Goal: Information Seeking & Learning: Understand process/instructions

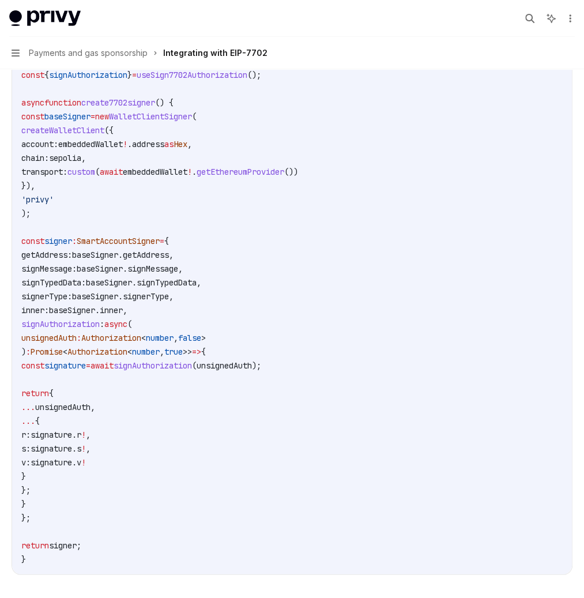
scroll to position [953, 0]
drag, startPoint x: 352, startPoint y: 285, endPoint x: 406, endPoint y: 494, distance: 215.5
click at [405, 494] on code "import { sepolia , alchemy } from '@account-kit/infra' ; // make sure to import…" at bounding box center [291, 275] width 541 height 581
click at [405, 386] on code "import { sepolia , alchemy } from '@account-kit/infra' ; // make sure to import…" at bounding box center [291, 275] width 541 height 581
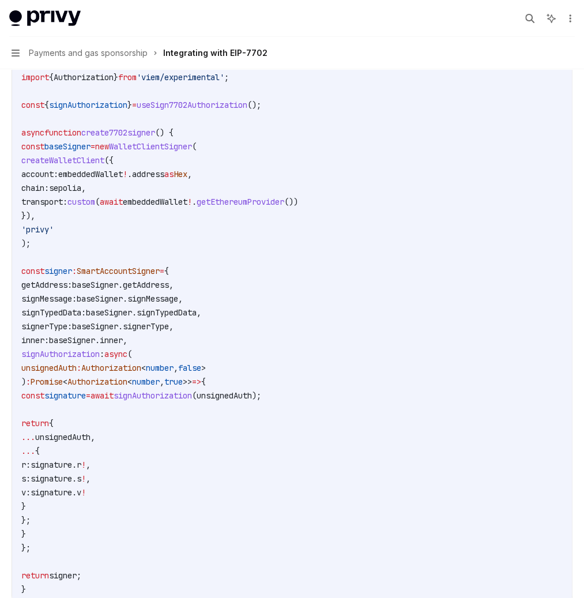
scroll to position [1841, 0]
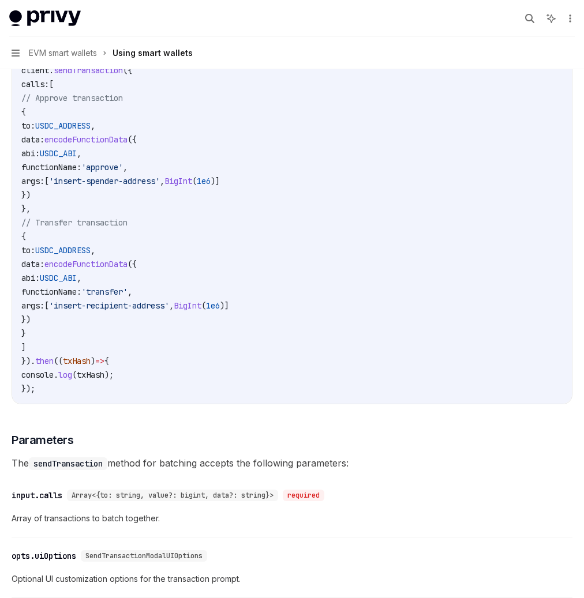
scroll to position [1, 0]
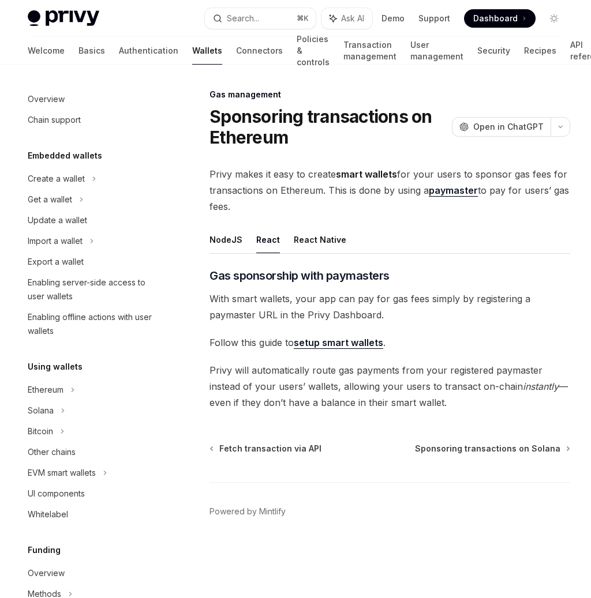
scroll to position [399, 0]
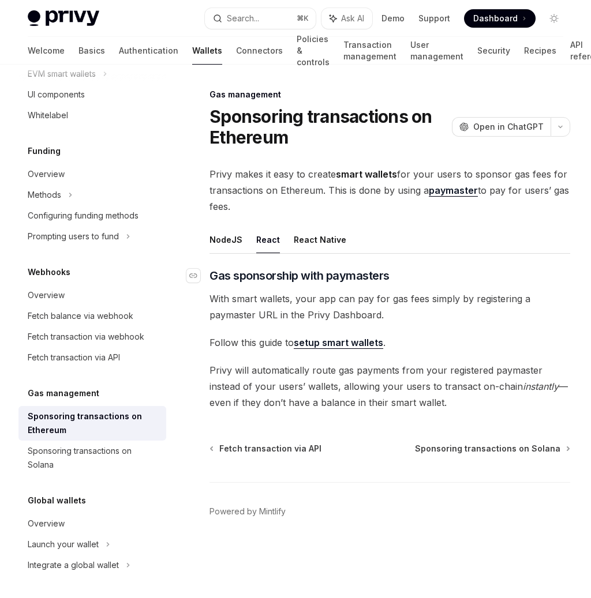
click at [477, 268] on h3 "​ Gas sponsorship with paymasters" at bounding box center [389, 276] width 360 height 16
click at [307, 174] on span "Privy makes it easy to create smart wallets for your users to sponsor gas fees …" at bounding box center [389, 190] width 360 height 48
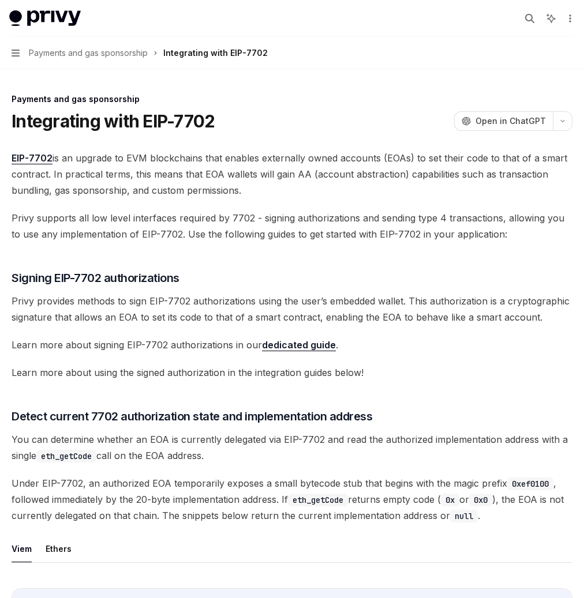
scroll to position [953, 0]
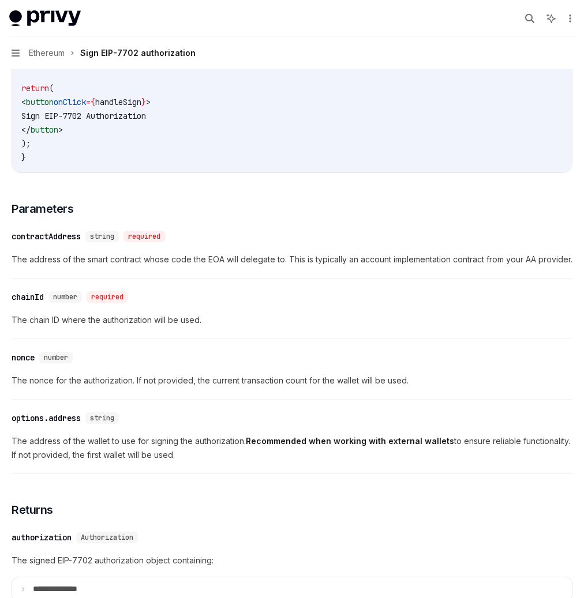
scroll to position [712, 0]
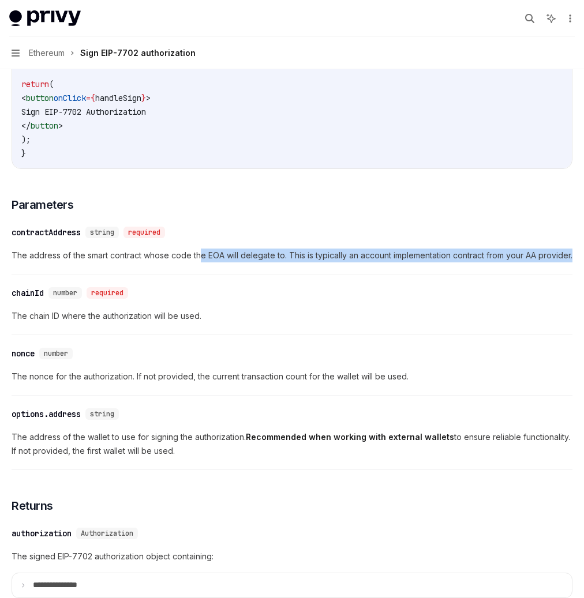
drag, startPoint x: 400, startPoint y: 330, endPoint x: 438, endPoint y: 359, distance: 48.2
click at [438, 274] on div "​ contractAddress string required The address of the smart contract whose code …" at bounding box center [292, 247] width 561 height 55
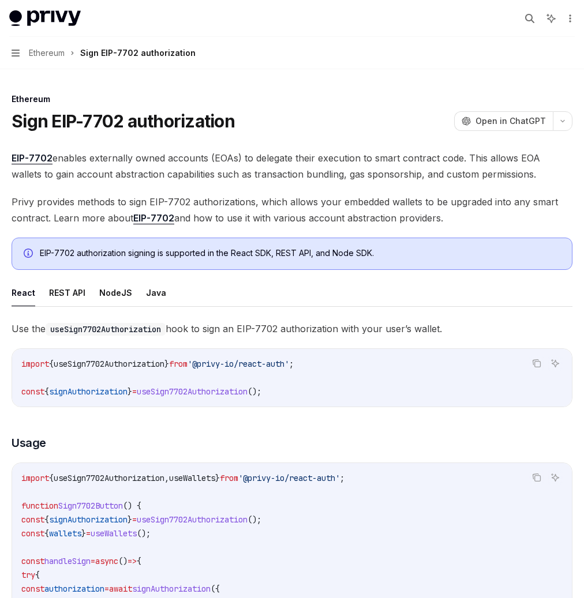
scroll to position [217, 0]
click at [0, 0] on div "EVM smart wallets" at bounding box center [0, 0] width 0 height 0
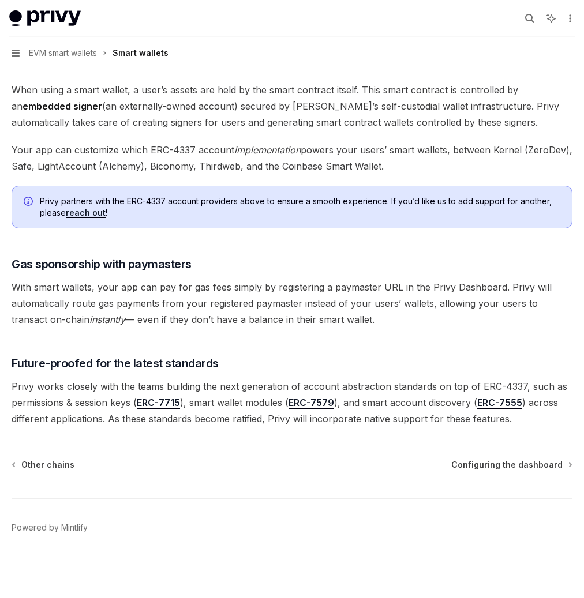
scroll to position [803, 0]
click at [0, 0] on div "Setup" at bounding box center [0, 0] width 0 height 0
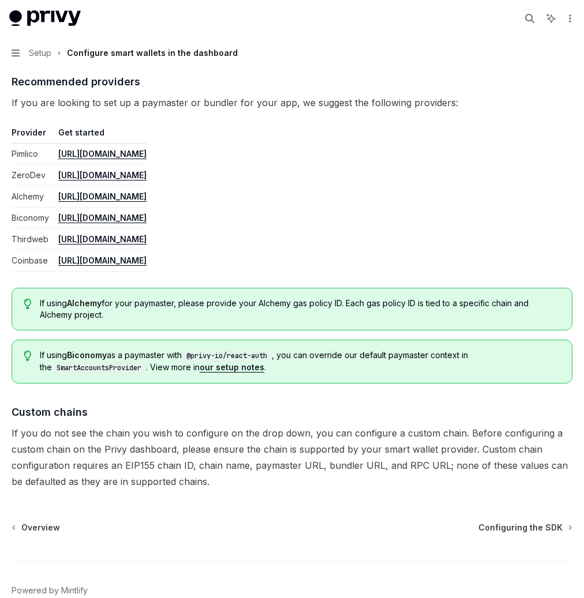
scroll to position [218, 0]
click at [0, 0] on div "Configuring the SDK" at bounding box center [0, 0] width 0 height 0
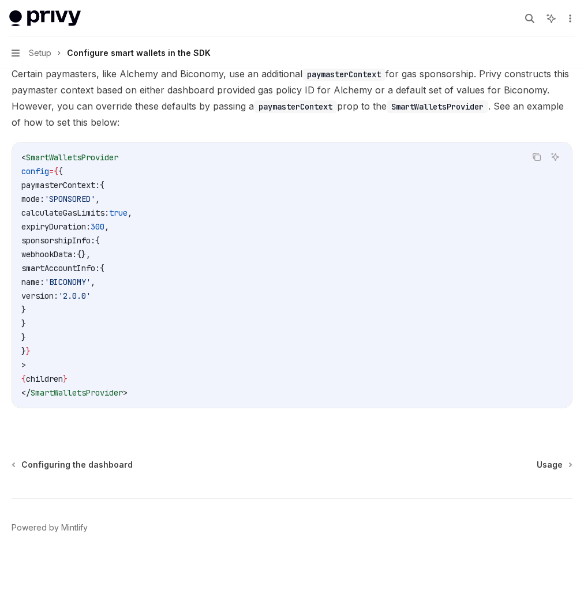
scroll to position [491, 0]
click at [0, 0] on div "Usage" at bounding box center [0, 0] width 0 height 0
type textarea "*"
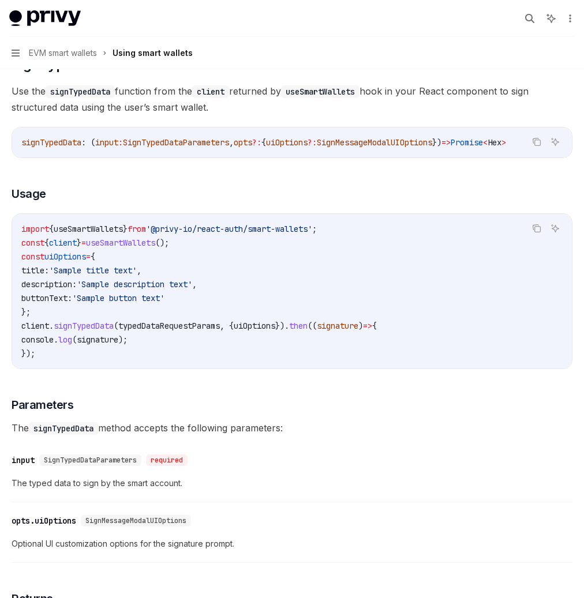
scroll to position [1048, 0]
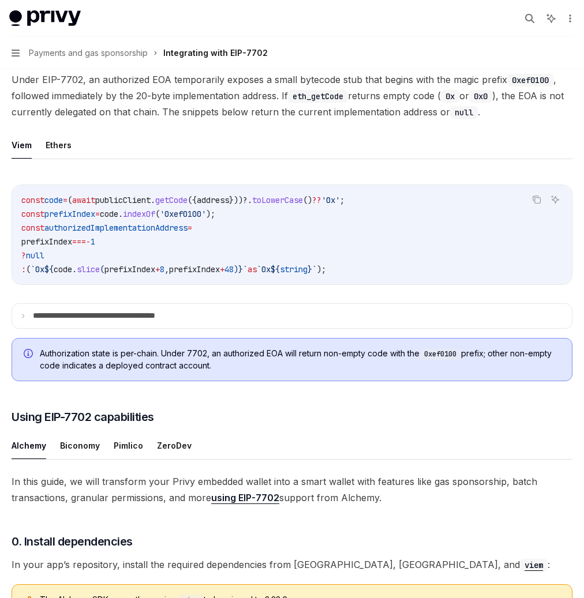
scroll to position [287, 0]
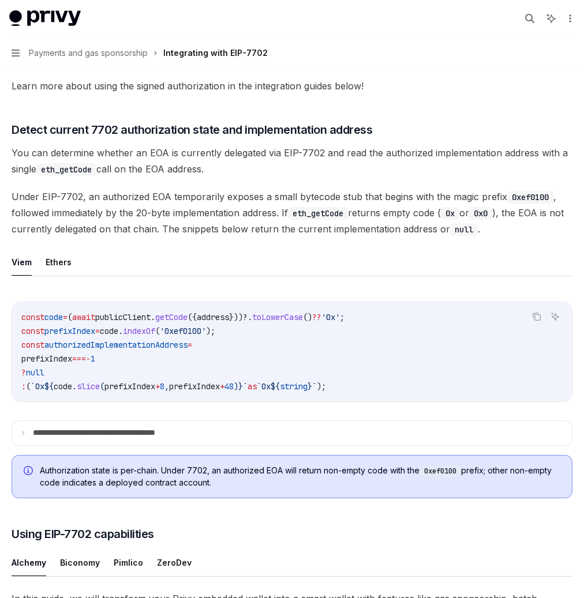
click at [220, 177] on span "You can determine whether an EOA is currently delegated via EIP-7702 and read t…" at bounding box center [292, 161] width 561 height 32
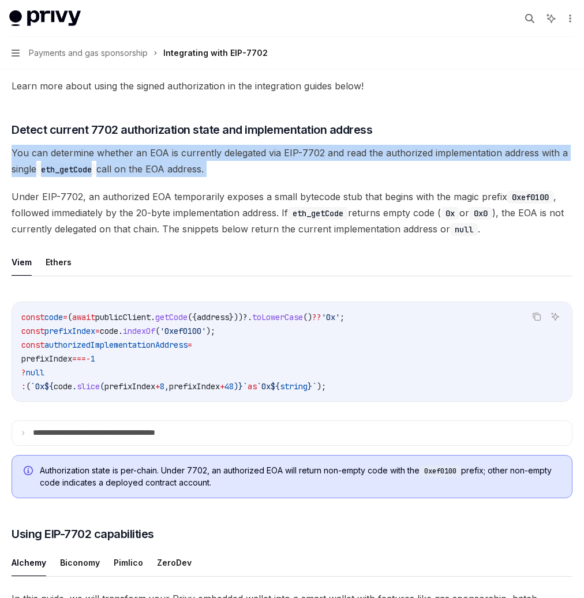
click at [220, 177] on span "You can determine whether an EOA is currently delegated via EIP-7702 and read t…" at bounding box center [292, 161] width 561 height 32
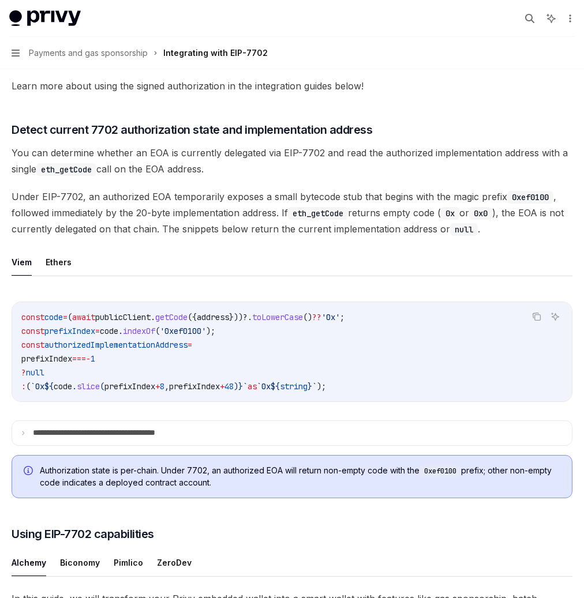
click at [250, 237] on span "Under EIP-7702, an authorized EOA temporarily exposes a small bytecode stub tha…" at bounding box center [292, 213] width 561 height 48
click at [252, 237] on span "Under EIP-7702, an authorized EOA temporarily exposes a small bytecode stub tha…" at bounding box center [292, 213] width 561 height 48
drag, startPoint x: 418, startPoint y: 274, endPoint x: 452, endPoint y: 286, distance: 35.6
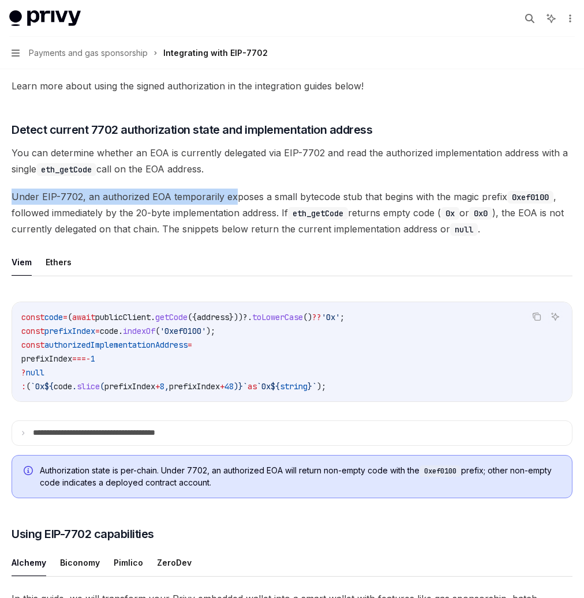
click at [312, 237] on span "Under EIP-7702, an authorized EOA temporarily exposes a small bytecode stub tha…" at bounding box center [292, 213] width 561 height 48
drag, startPoint x: 264, startPoint y: 304, endPoint x: 548, endPoint y: 314, distance: 284.5
click at [548, 237] on span "Under EIP-7702, an authorized EOA temporarily exposes a small bytecode stub tha…" at bounding box center [292, 213] width 561 height 48
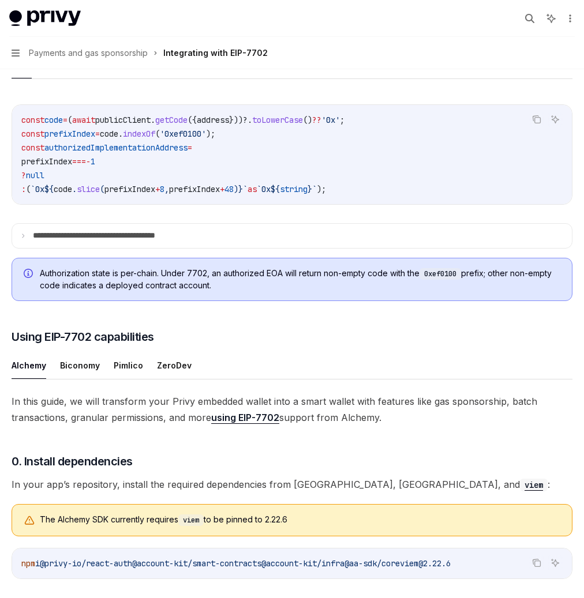
scroll to position [494, 0]
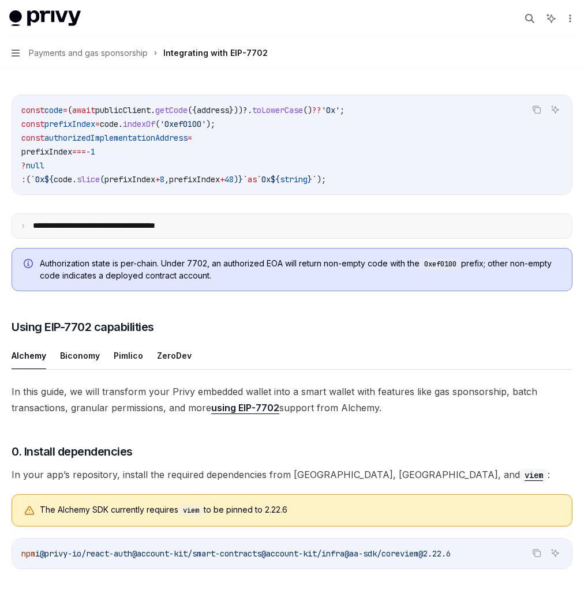
click at [313, 238] on summary "**********" at bounding box center [291, 226] width 559 height 24
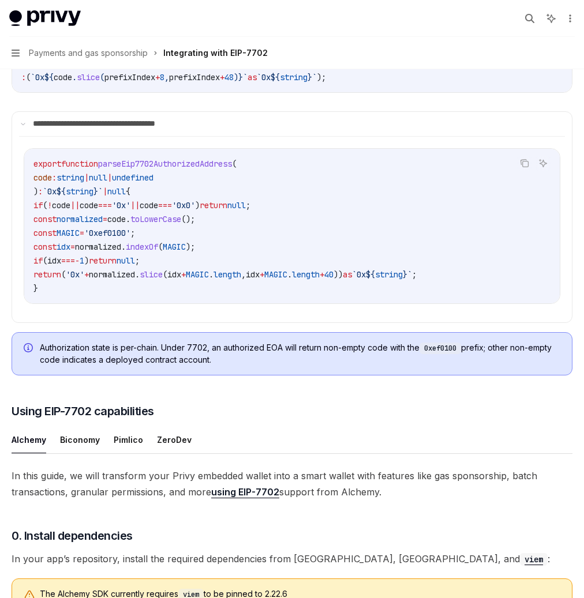
scroll to position [597, 0]
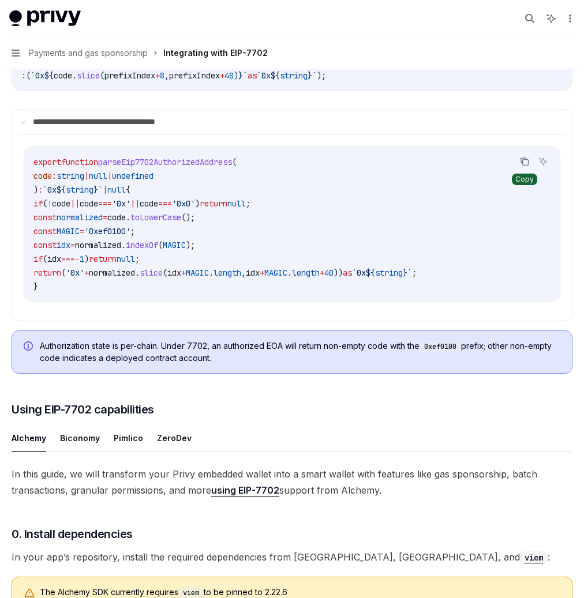
click at [520, 166] on icon "Copy the contents from the code block" at bounding box center [524, 161] width 9 height 9
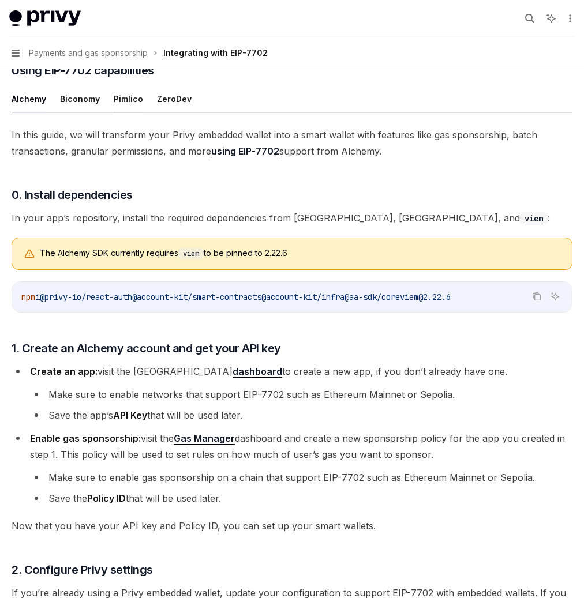
scroll to position [937, 0]
click at [191, 112] on button "ZeroDev" at bounding box center [174, 98] width 35 height 27
type textarea "*"
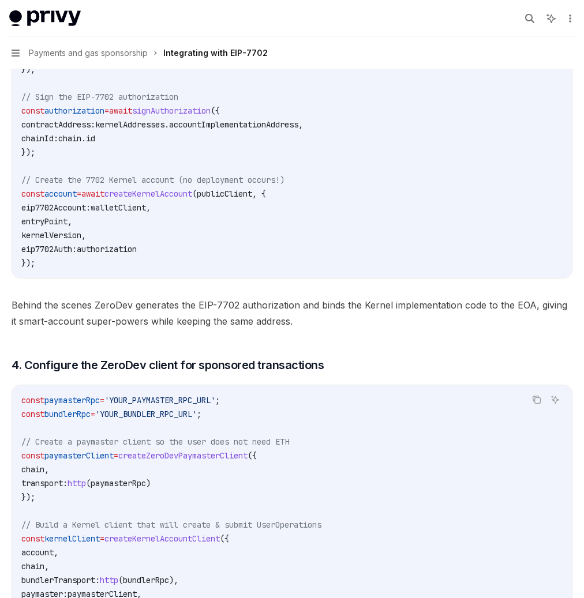
scroll to position [2101, 0]
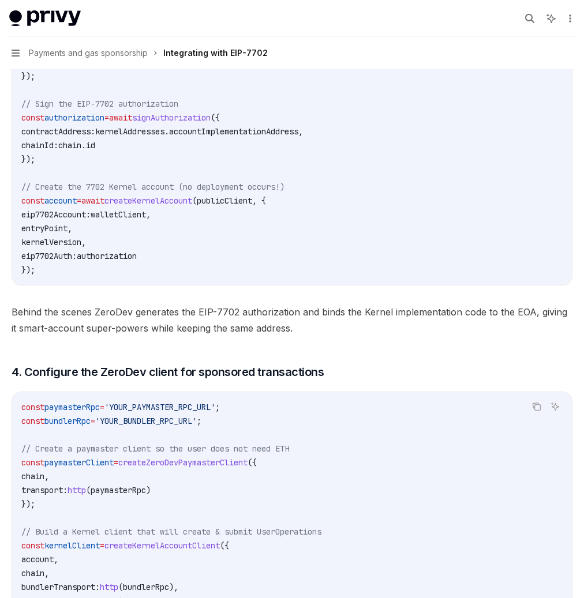
click at [210, 123] on span "signAuthorization" at bounding box center [171, 117] width 78 height 10
copy span "signAuthorization"
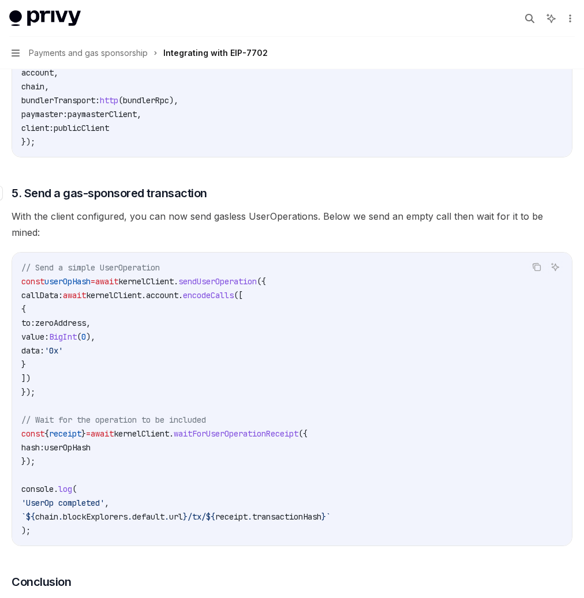
scroll to position [2590, 0]
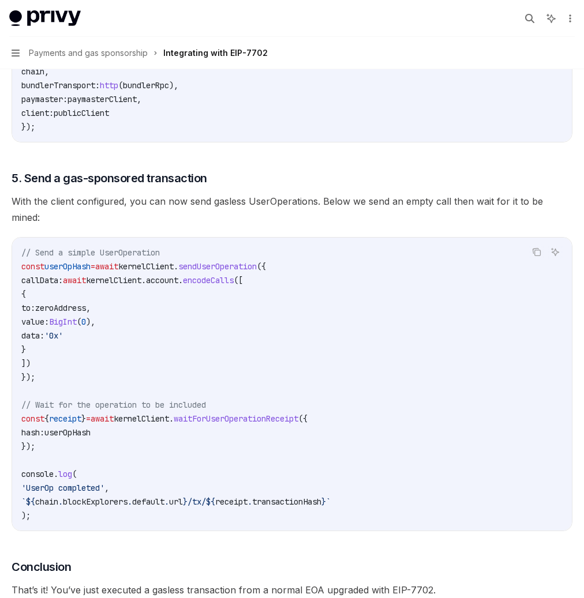
scroll to position [2594, 0]
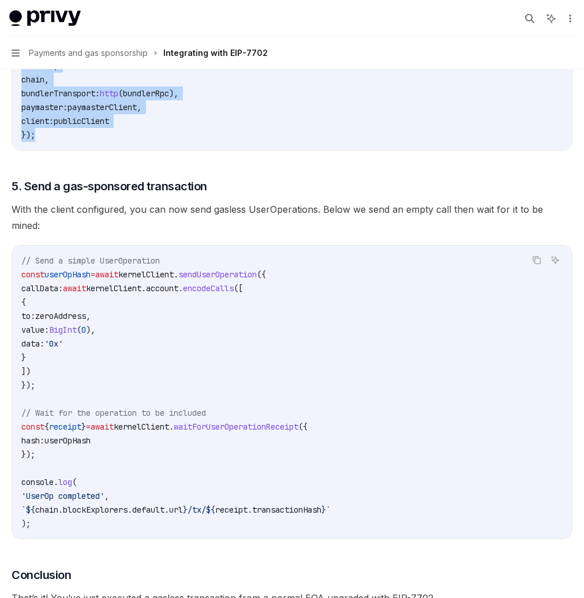
drag, startPoint x: 255, startPoint y: 381, endPoint x: 204, endPoint y: 146, distance: 240.8
copy code "const paymasterRpc = 'YOUR_PAYMASTER_RPC_URL' ; const bundlerRpc = 'YOUR_BUNDLE…"
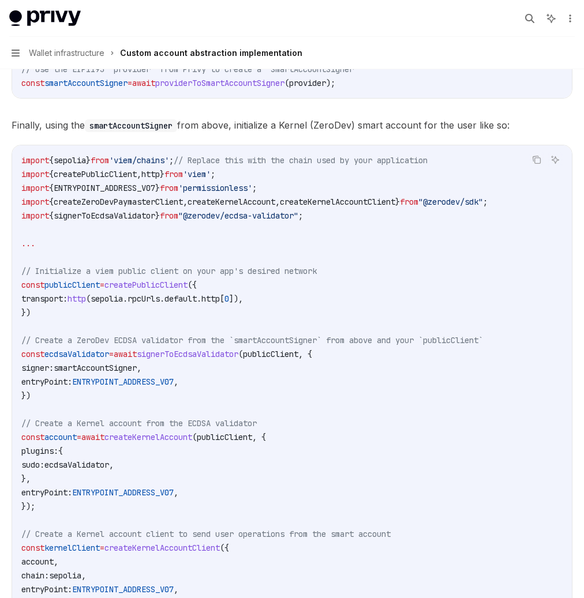
scroll to position [1301, 0]
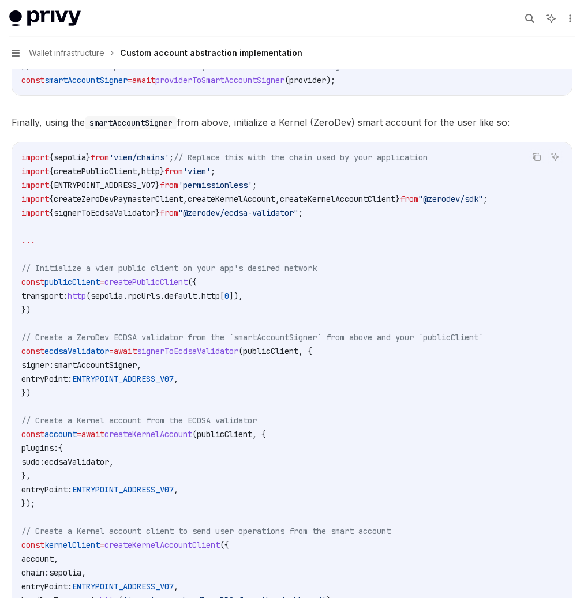
click at [284, 85] on span "providerToSmartAccountSigner" at bounding box center [219, 80] width 129 height 10
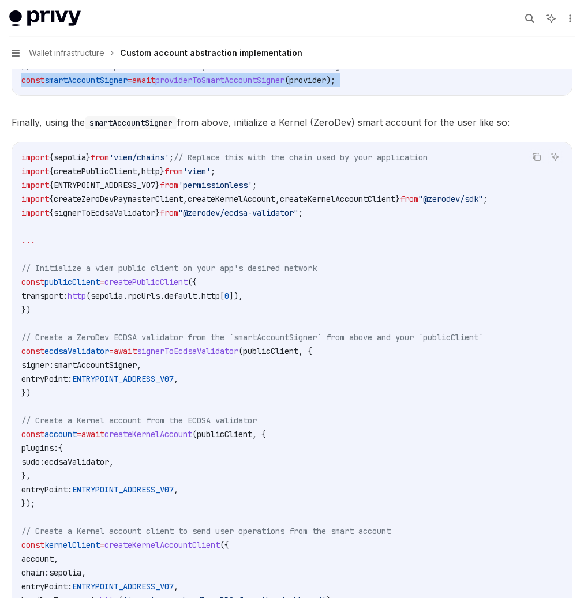
click at [284, 85] on span "providerToSmartAccountSigner" at bounding box center [219, 80] width 129 height 10
copy code "const smartAccountSigner = await providerToSmartAccountSigner ( provider );"
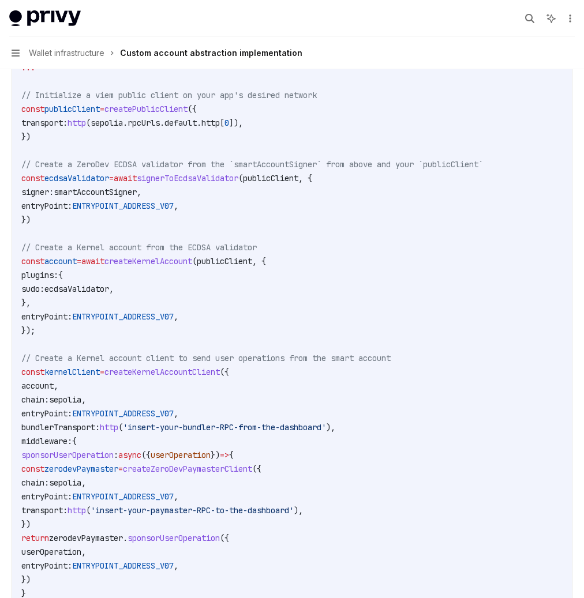
scroll to position [1483, 0]
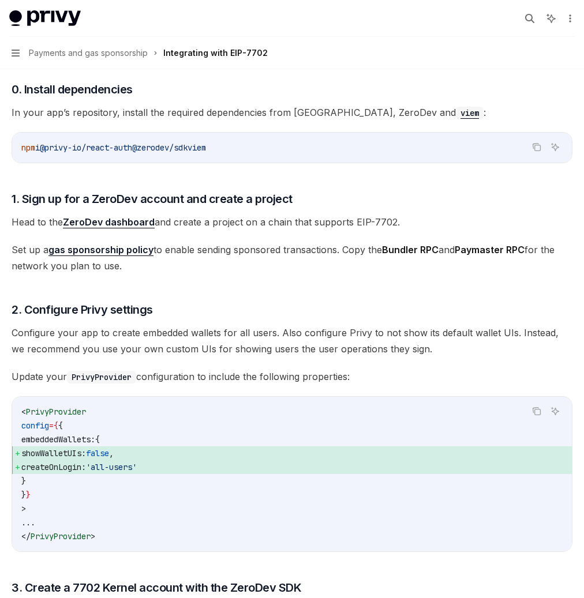
scroll to position [898, 0]
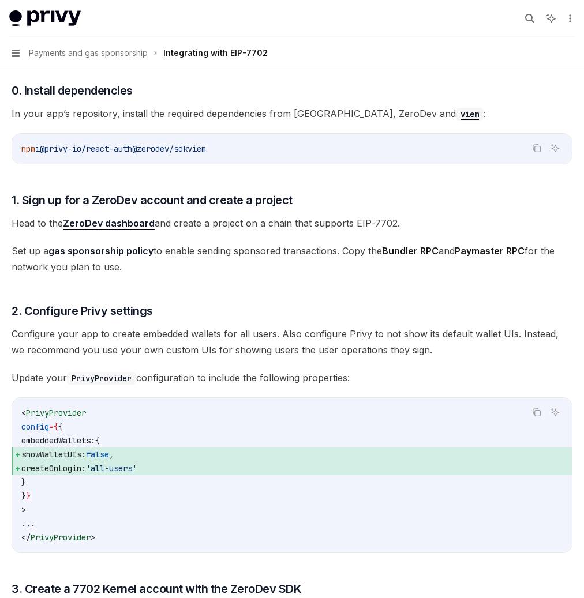
click at [0, 0] on div "Integrating with EIP-7702" at bounding box center [0, 0] width 0 height 0
type textarea "*"
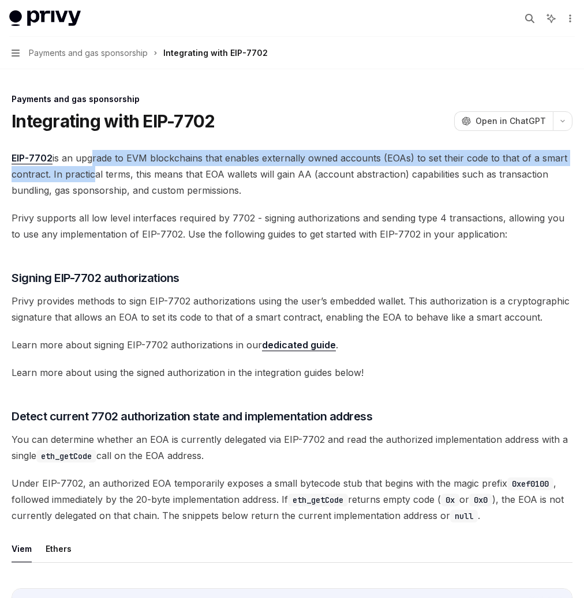
drag, startPoint x: 286, startPoint y: 149, endPoint x: 513, endPoint y: 170, distance: 228.2
click at [513, 170] on span "EIP-7702 is an upgrade to EVM blockchains that enables externally owned account…" at bounding box center [292, 174] width 561 height 48
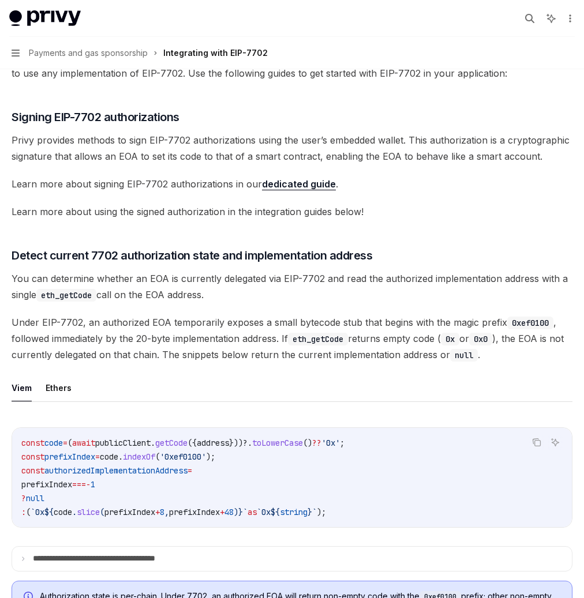
scroll to position [165, 0]
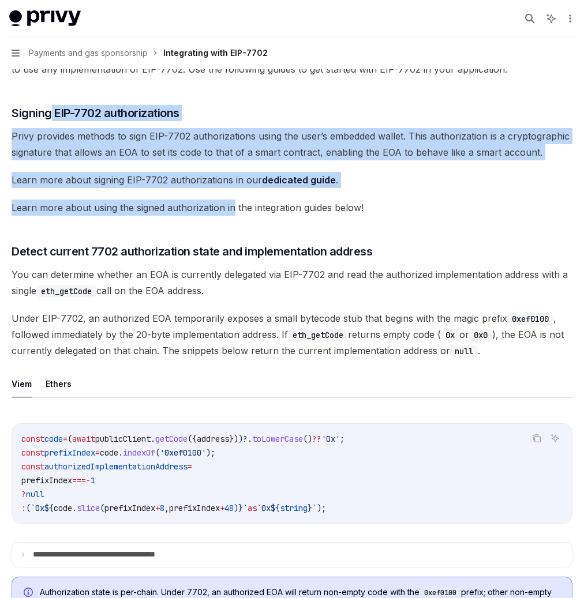
drag, startPoint x: 246, startPoint y: 136, endPoint x: 431, endPoint y: 268, distance: 227.3
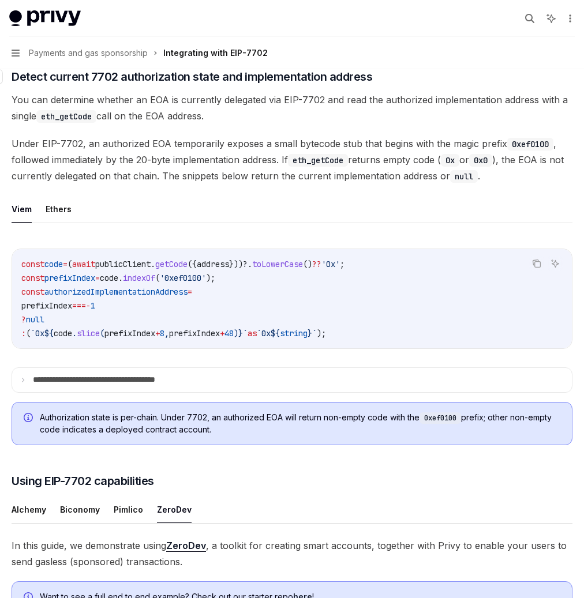
scroll to position [353, 0]
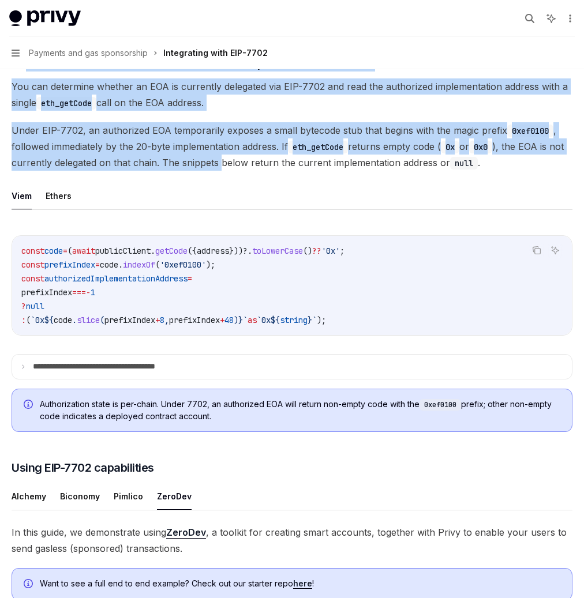
drag, startPoint x: 224, startPoint y: 119, endPoint x: 515, endPoint y: 276, distance: 330.0
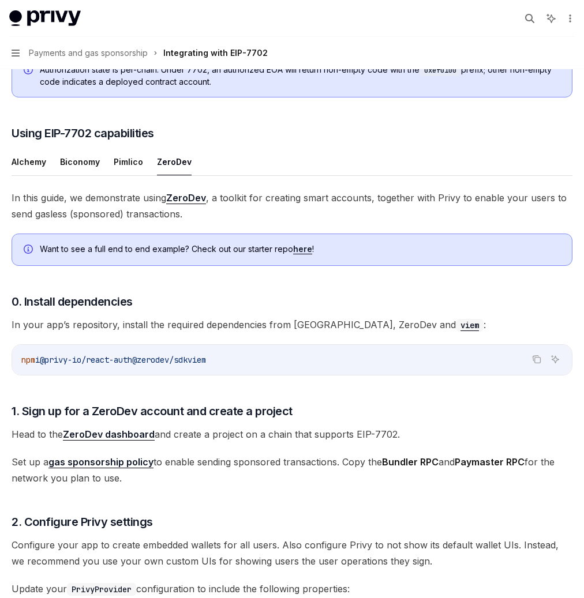
scroll to position [688, 0]
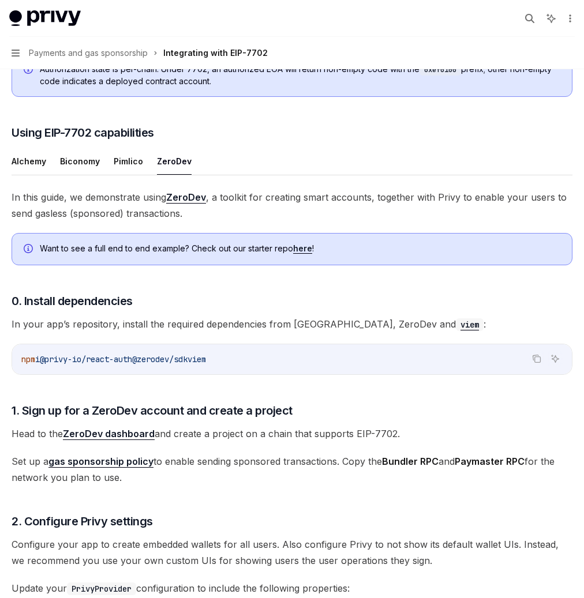
drag, startPoint x: 285, startPoint y: 198, endPoint x: 452, endPoint y: 224, distance: 168.2
click at [452, 87] on span "Authorization state is per-chain. Under 7702, an authorized EOA will return non…" at bounding box center [300, 75] width 520 height 24
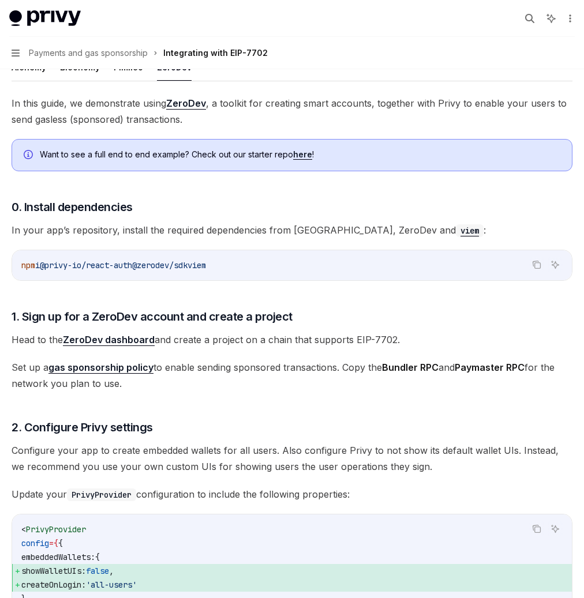
scroll to position [787, 0]
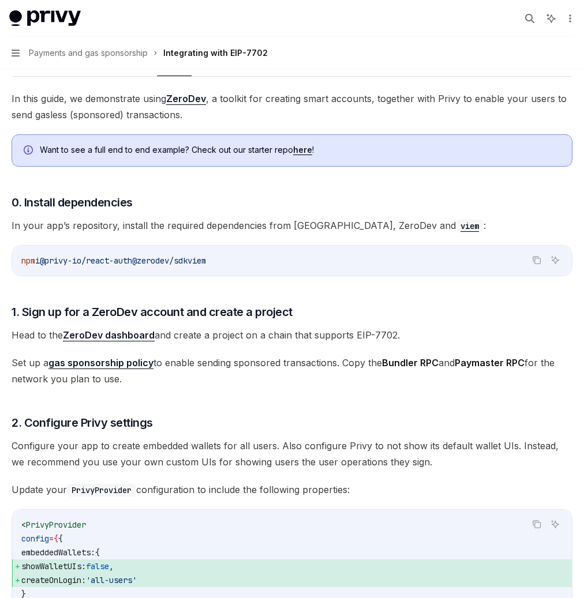
drag, startPoint x: 242, startPoint y: 168, endPoint x: 390, endPoint y: 178, distance: 148.0
click at [390, 42] on h3 "​ Using EIP-7702 capabilities" at bounding box center [292, 34] width 561 height 16
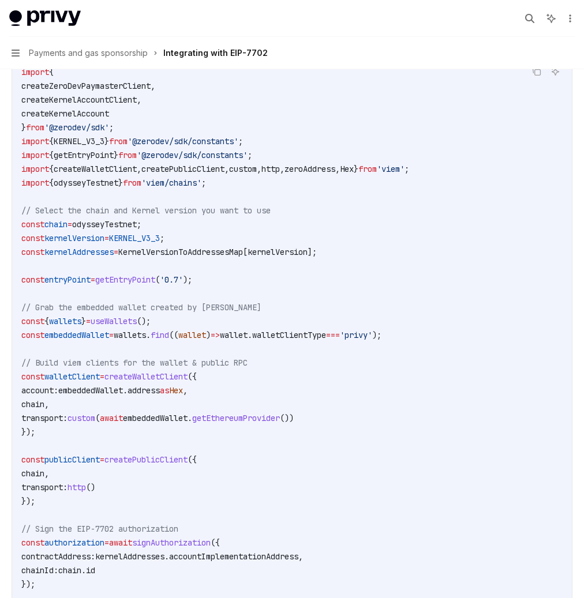
scroll to position [1494, 0]
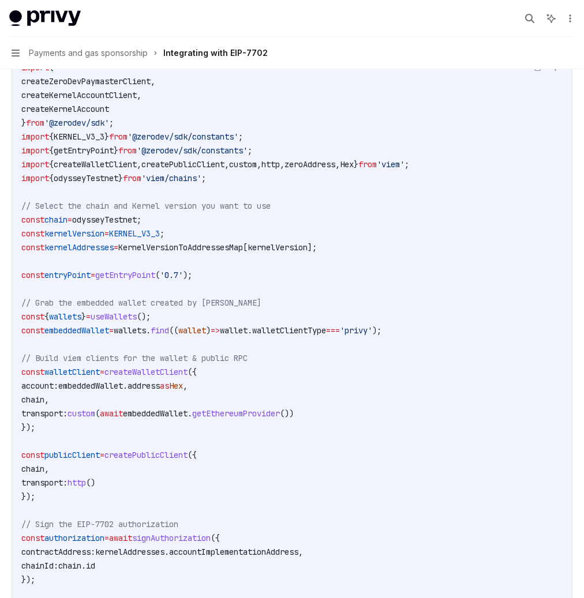
drag, startPoint x: 303, startPoint y: 200, endPoint x: 473, endPoint y: 204, distance: 170.7
click at [472, 204] on div "In this guide, we demonstrate using ZeroDev , a toolkit for creating smart acco…" at bounding box center [292, 465] width 561 height 2165
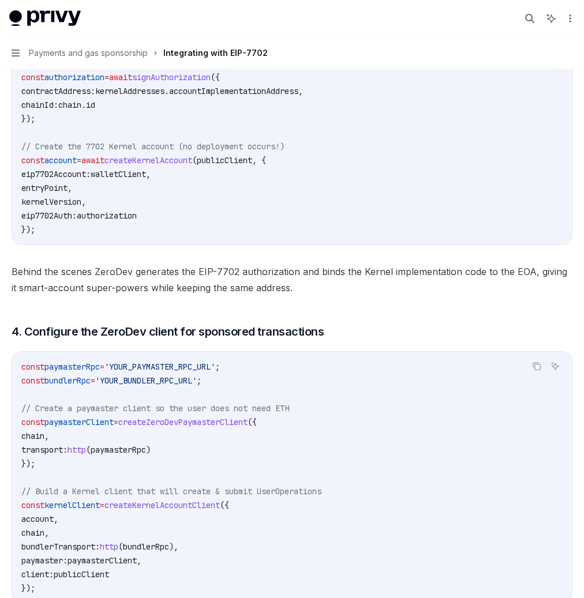
scroll to position [1964, 0]
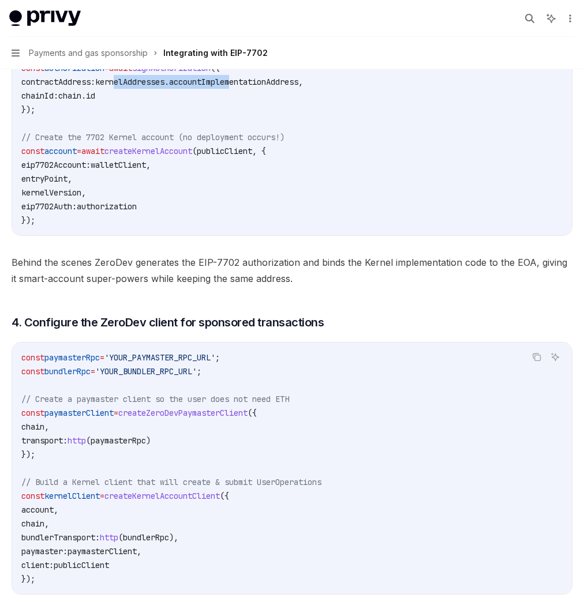
drag, startPoint x: 327, startPoint y: 304, endPoint x: 452, endPoint y: 306, distance: 124.6
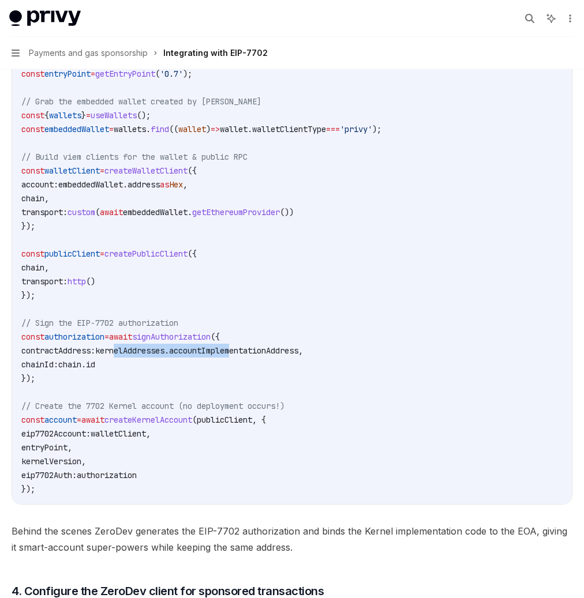
scroll to position [1694, 0]
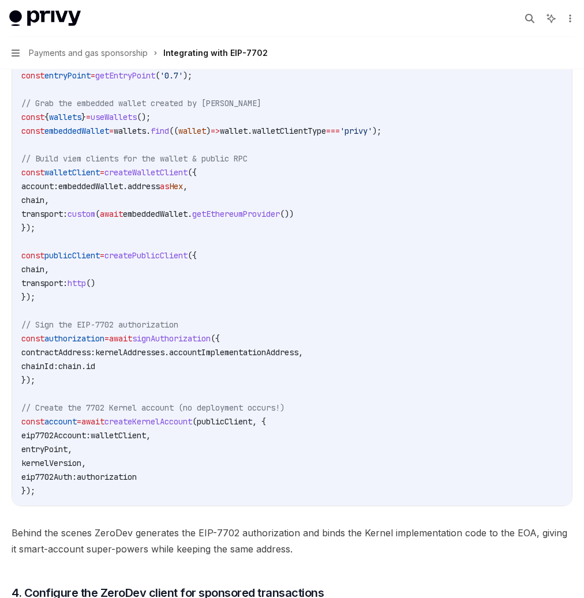
click at [243, 53] on span "KernelVersionToAddressesMap" at bounding box center [180, 48] width 125 height 10
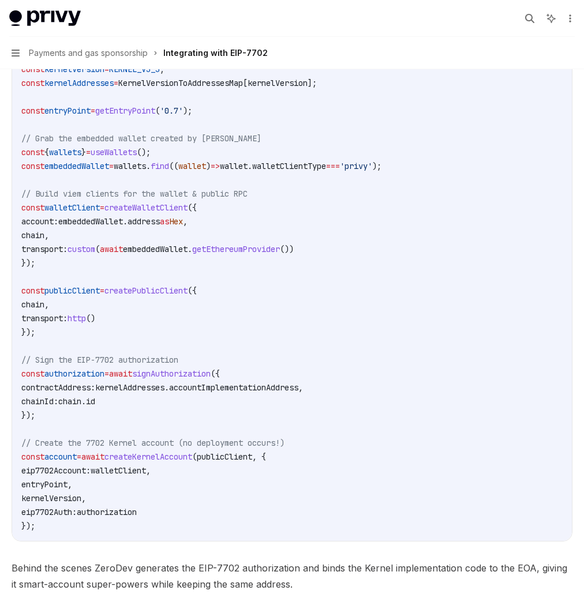
scroll to position [1664, 0]
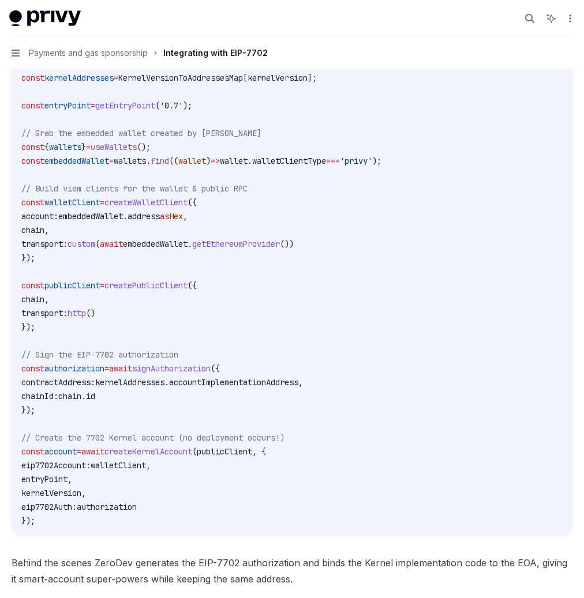
copy span "KernelVersionToAddressesMap"
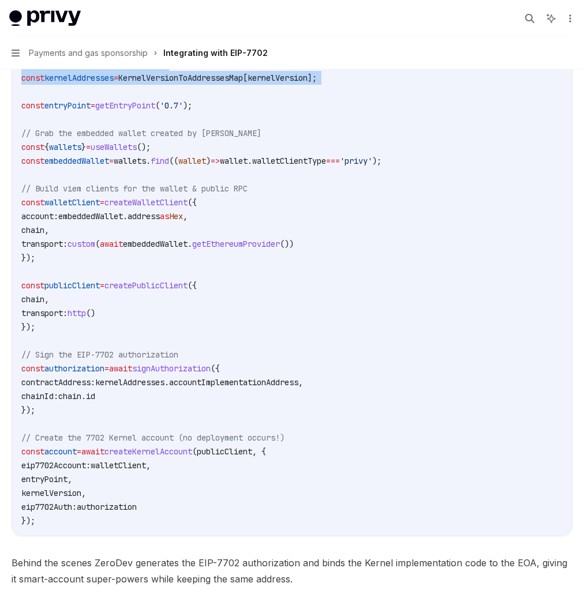
drag, startPoint x: 317, startPoint y: 254, endPoint x: 516, endPoint y: 306, distance: 205.6
click at [516, 306] on code "import { createZeroDevPaymasterClient , createKernelAccountClient , createKerne…" at bounding box center [291, 209] width 541 height 637
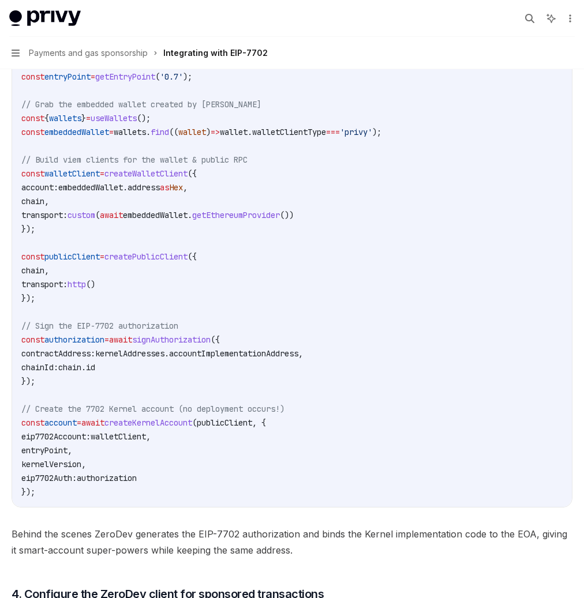
scroll to position [1688, 0]
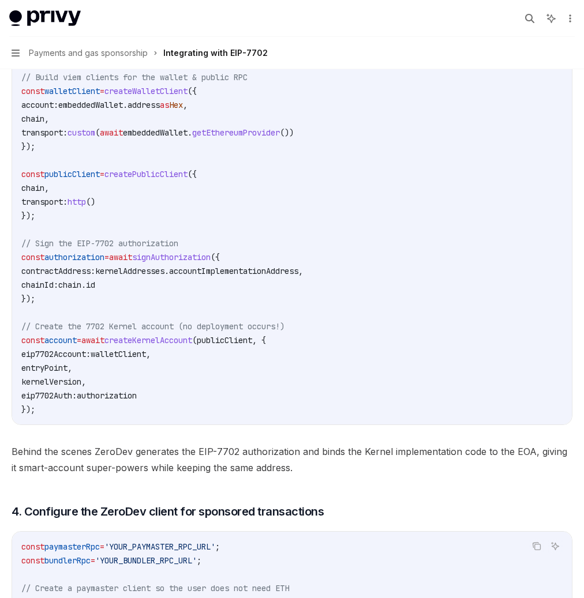
scroll to position [1778, 0]
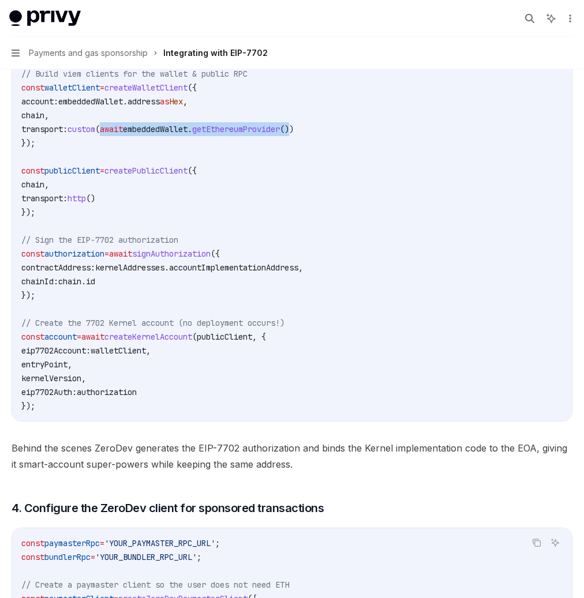
drag, startPoint x: 316, startPoint y: 349, endPoint x: 520, endPoint y: 348, distance: 204.1
click at [294, 134] on span "transport: custom ( await embeddedWallet . getEthereumProvider ())" at bounding box center [157, 129] width 272 height 10
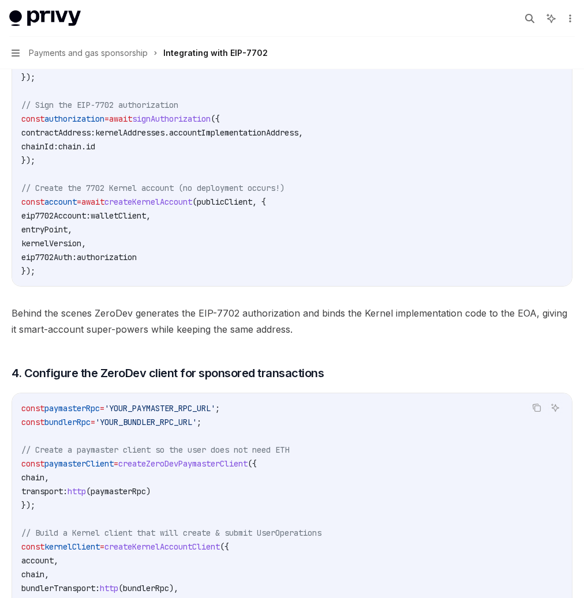
scroll to position [1914, 0]
drag, startPoint x: 256, startPoint y: 323, endPoint x: 390, endPoint y: 321, distance: 133.8
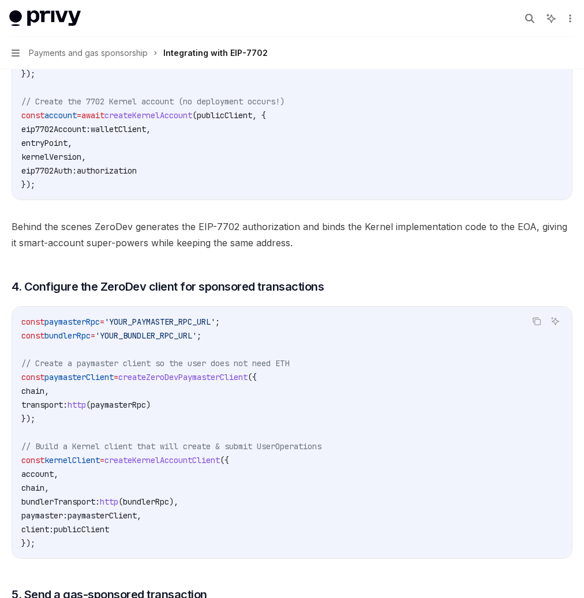
scroll to position [2000, 0]
click at [146, 134] on span "walletClient" at bounding box center [118, 128] width 55 height 10
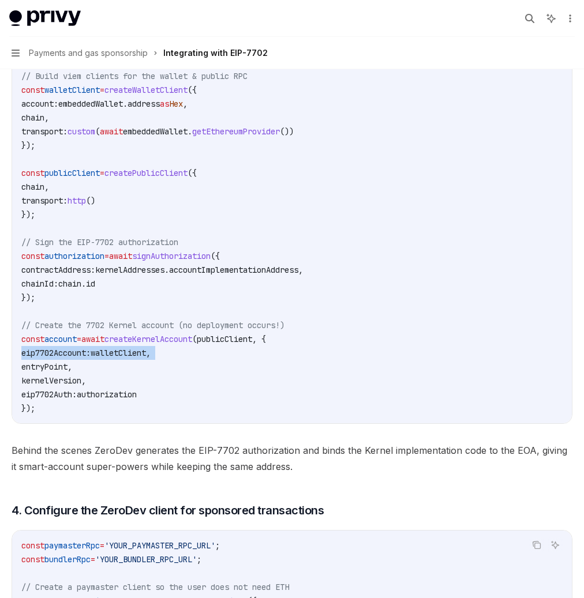
scroll to position [1774, 0]
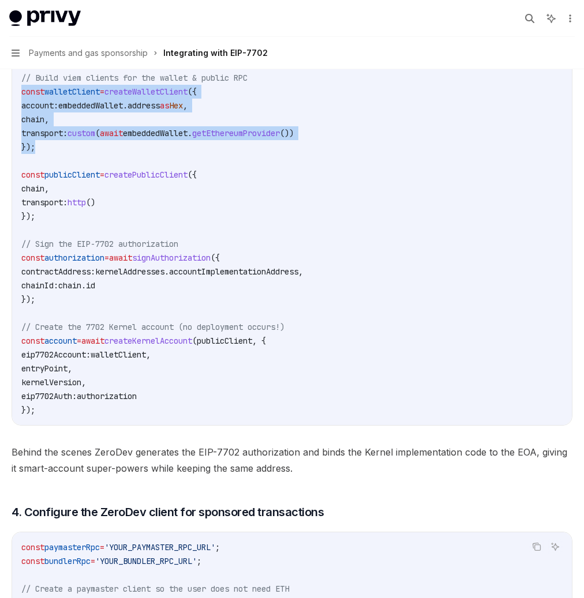
drag, startPoint x: 236, startPoint y: 368, endPoint x: 199, endPoint y: 310, distance: 69.0
copy code "const walletClient = createWalletClient ({ account: embeddedWallet . address as…"
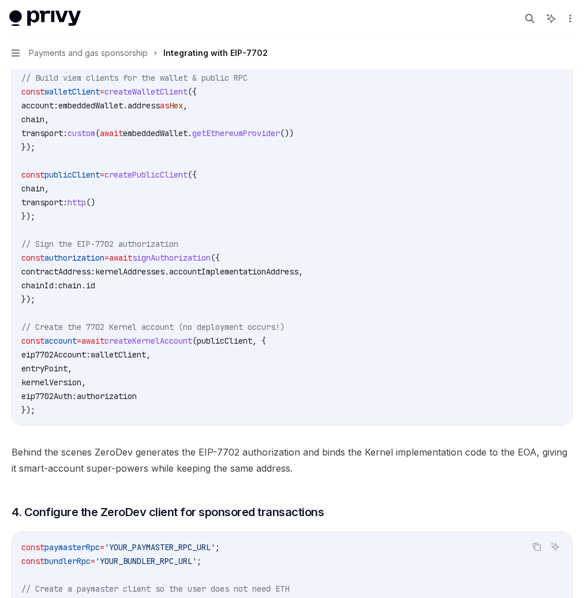
drag, startPoint x: 301, startPoint y: 274, endPoint x: 189, endPoint y: 255, distance: 113.5
copy code "const { wallets } = useWallets (); const embeddedWallet = wallets . find (( wal…"
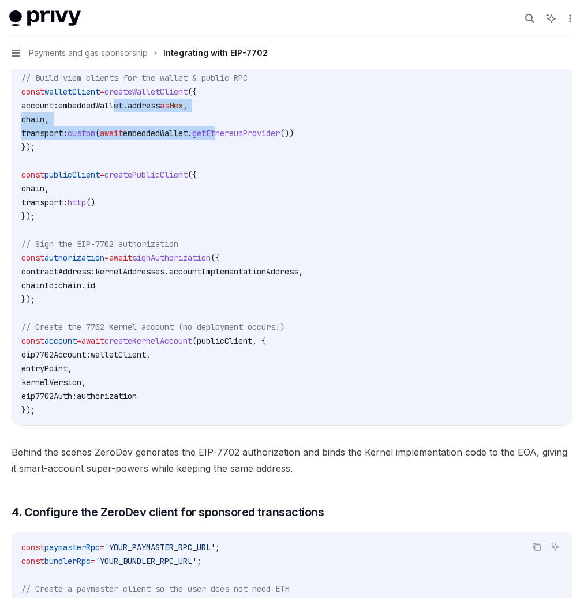
drag, startPoint x: 324, startPoint y: 322, endPoint x: 441, endPoint y: 358, distance: 123.0
click at [441, 358] on code "import { createZeroDevPaymasterClient , createKernelAccountClient , createKerne…" at bounding box center [291, 98] width 541 height 637
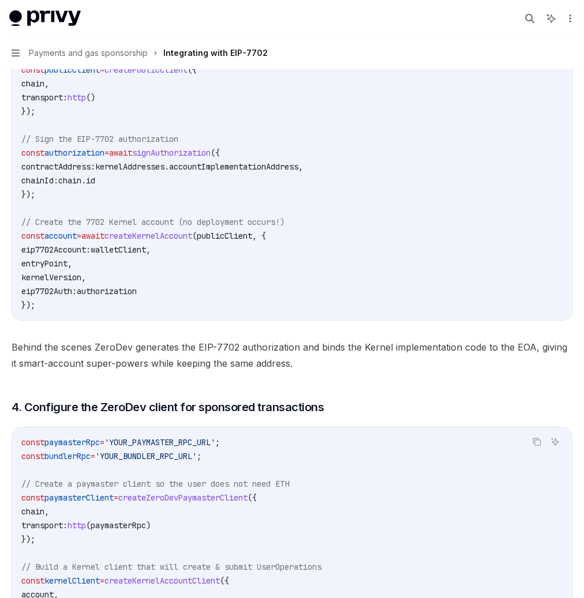
scroll to position [1884, 0]
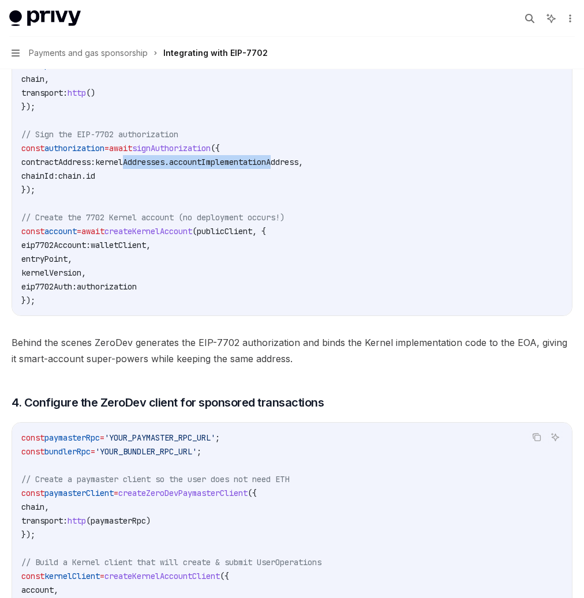
drag, startPoint x: 337, startPoint y: 380, endPoint x: 496, endPoint y: 379, distance: 159.2
click at [303, 167] on span "contractAddress: kernelAddresses . accountImplementationAddress ," at bounding box center [161, 162] width 281 height 10
click at [298, 167] on span "accountImplementationAddress" at bounding box center [233, 162] width 129 height 10
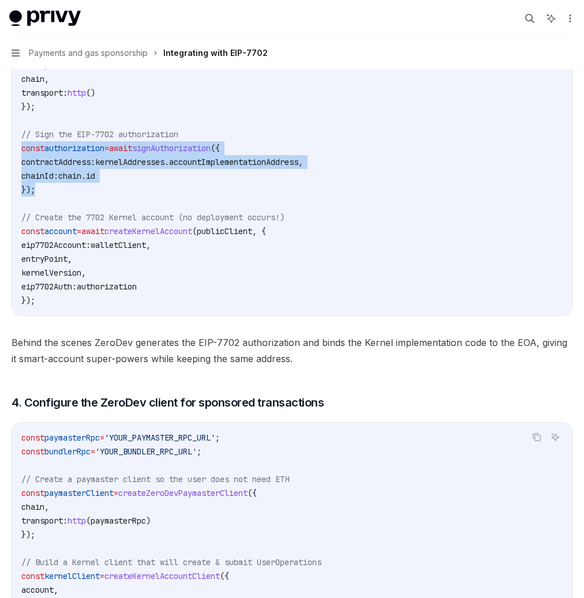
drag, startPoint x: 247, startPoint y: 411, endPoint x: 194, endPoint y: 364, distance: 71.1
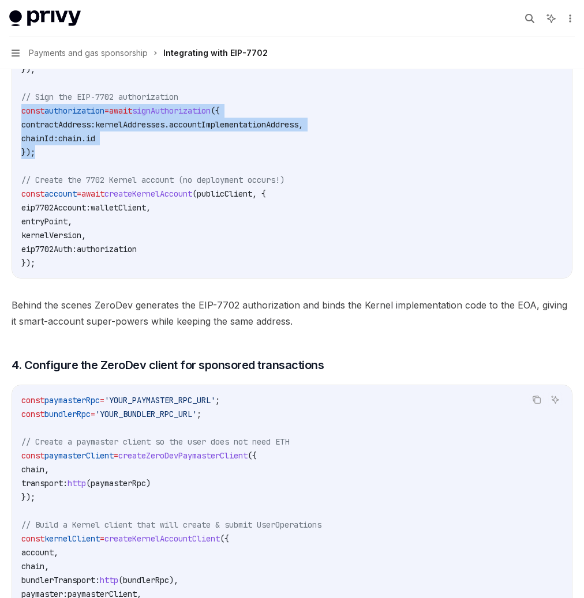
scroll to position [1942, 0]
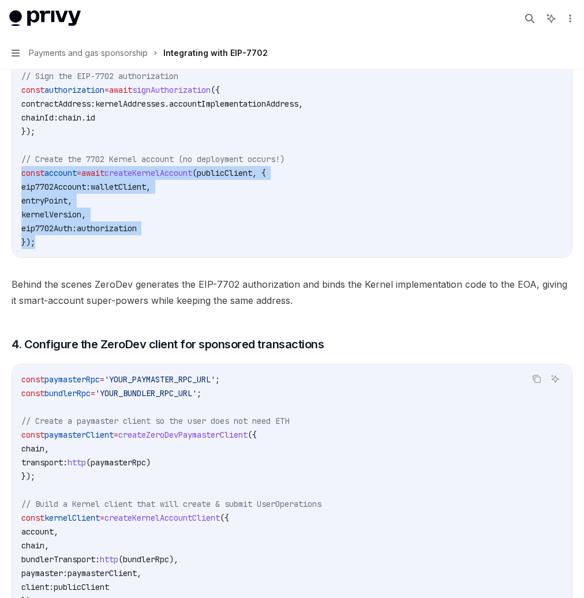
drag, startPoint x: 249, startPoint y: 464, endPoint x: 203, endPoint y: 396, distance: 81.9
copy code "const account = await createKernelAccount ( publicClient , { eip7702Account: wa…"
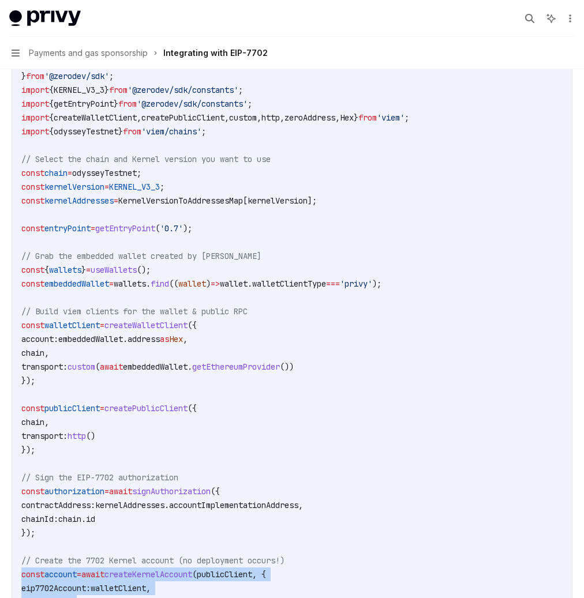
scroll to position [1525, 0]
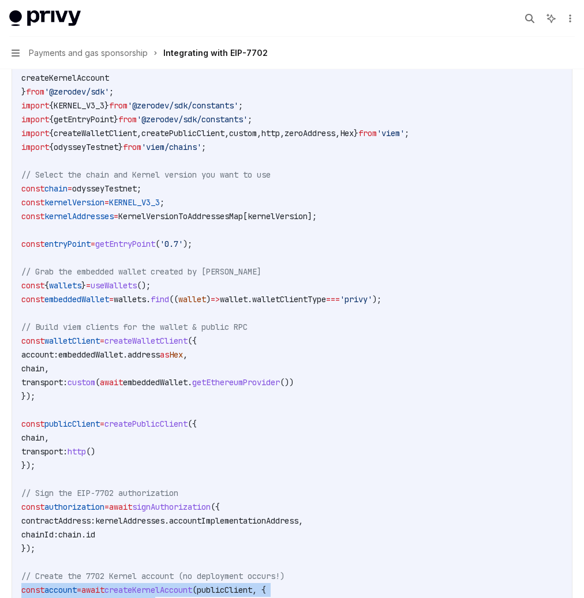
copy code "const account = await createKernelAccount ( publicClient , { eip7702Account: wa…"
click at [109, 83] on span "createKernelAccount" at bounding box center [65, 78] width 88 height 10
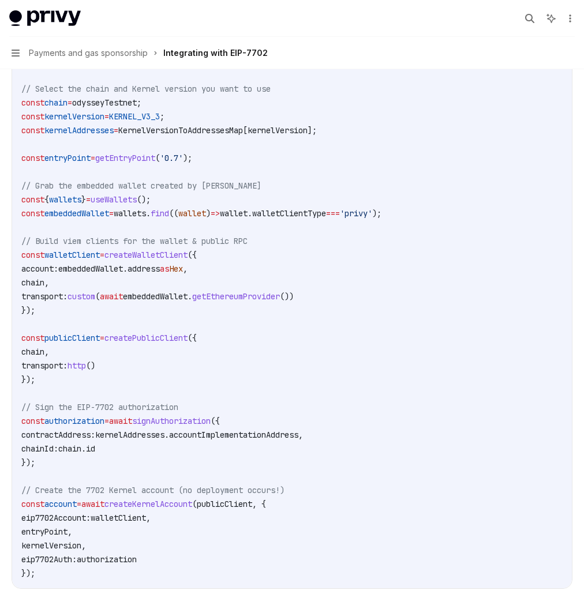
scroll to position [1617, 0]
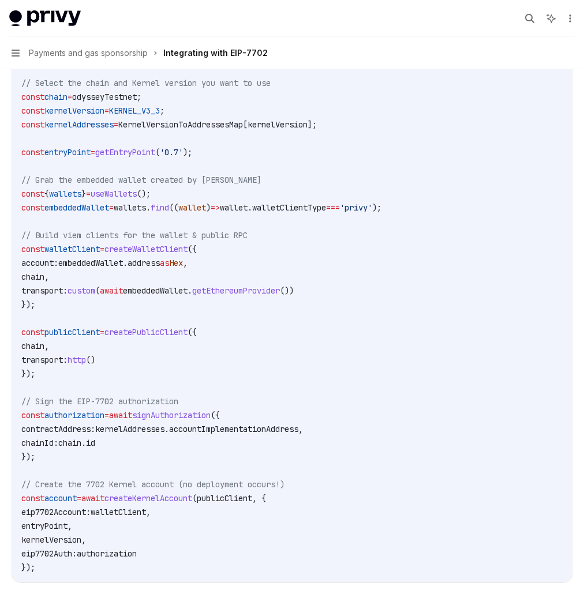
click at [351, 377] on code "import { createZeroDevPaymasterClient , createKernelAccountClient , createKerne…" at bounding box center [291, 256] width 541 height 637
copy code "const entryPoint = getEntryPoint ( '0.7' );"
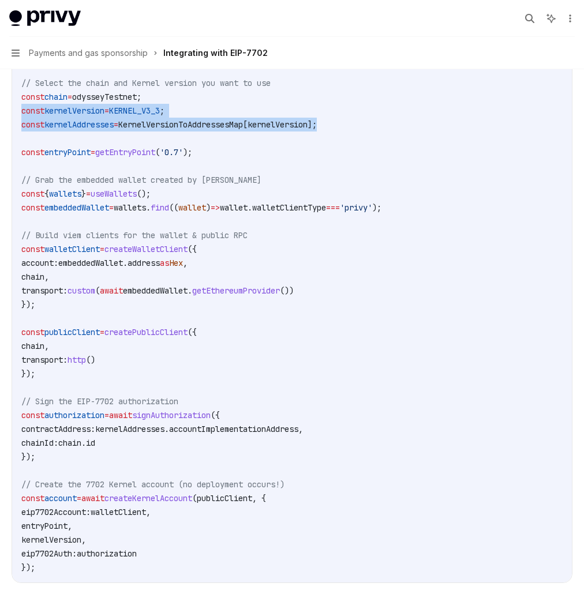
drag, startPoint x: 547, startPoint y: 344, endPoint x: 185, endPoint y: 325, distance: 363.2
click at [185, 325] on div "Payments and gas sponsorship Integrating with EIP-7702 OpenAI Open in ChatGPT O…" at bounding box center [291, 35] width 565 height 3121
copy code "const kernelVersion = KERNEL_V3_3 ; const kernelAddresses = KernelVersionToAddr…"
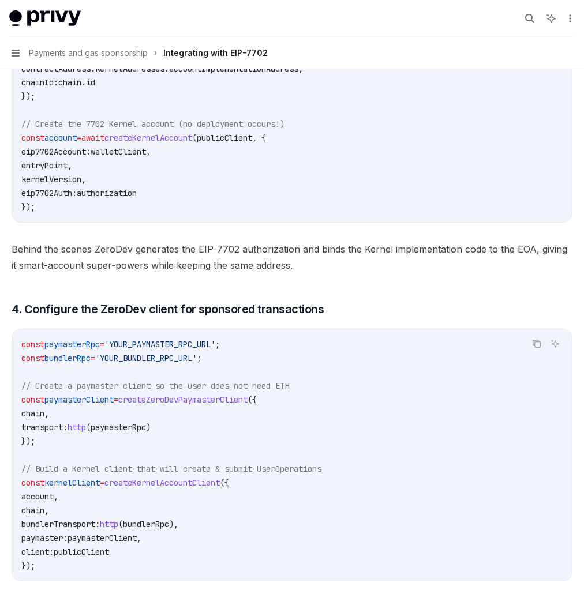
scroll to position [1979, 0]
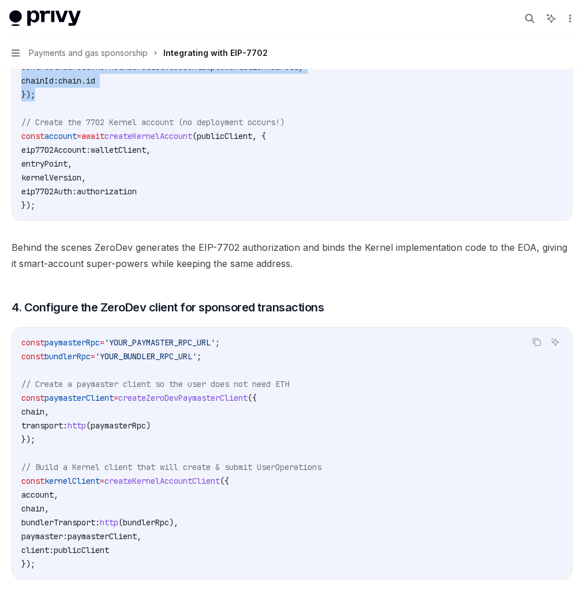
drag, startPoint x: 228, startPoint y: 308, endPoint x: 202, endPoint y: 270, distance: 45.6
copy code "const authorization = await signAuthorization ({ contractAddress: kernelAddress…"
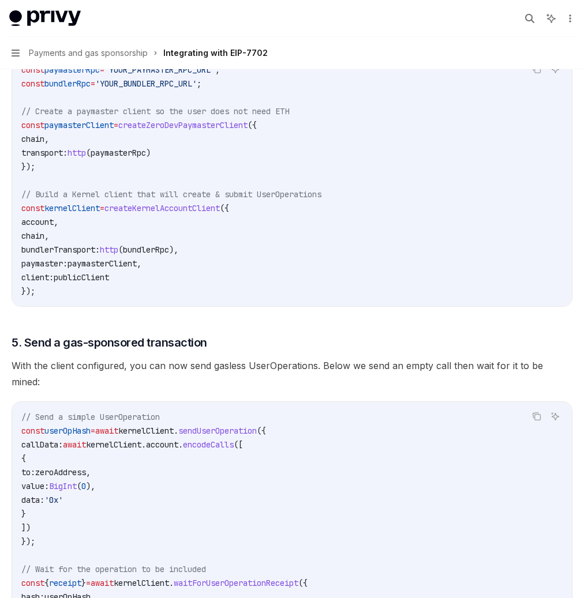
scroll to position [2261, 0]
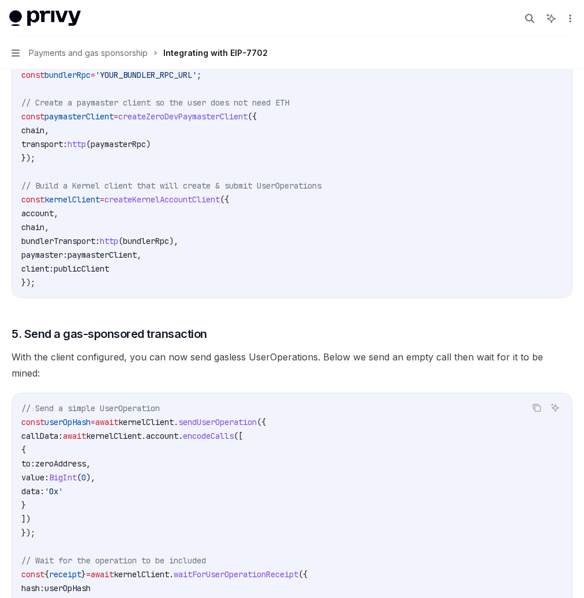
drag, startPoint x: 281, startPoint y: 182, endPoint x: 381, endPoint y: 219, distance: 106.2
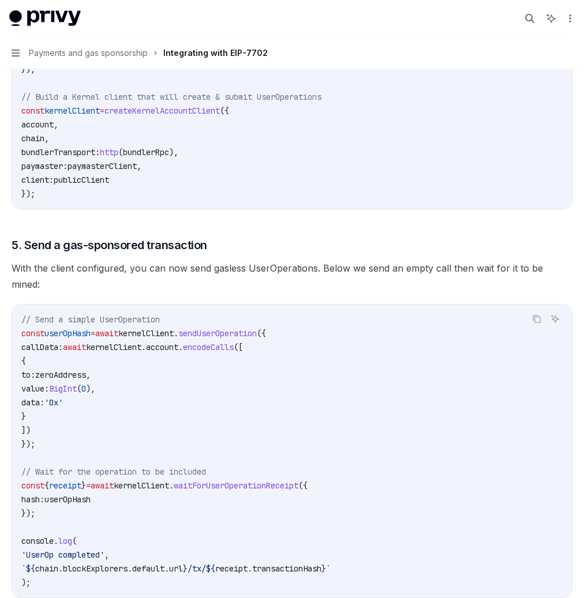
scroll to position [2351, 0]
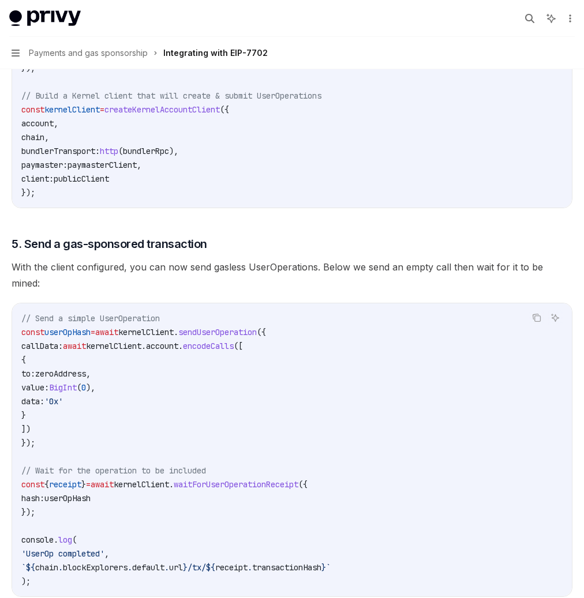
click at [220, 115] on span "createKernelAccountClient" at bounding box center [161, 109] width 115 height 10
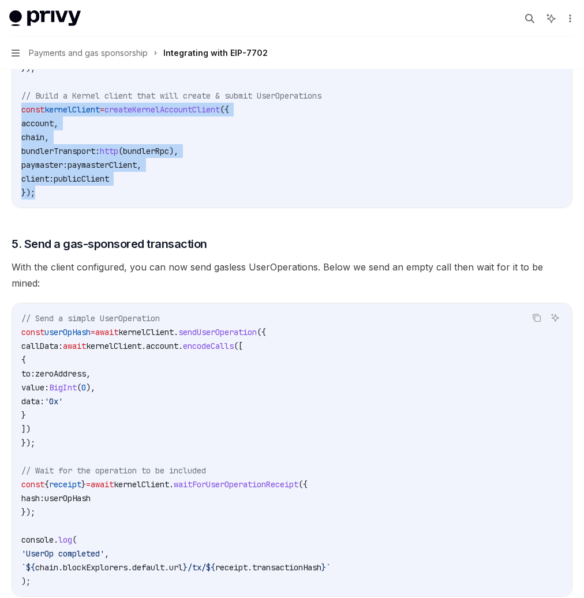
drag, startPoint x: 230, startPoint y: 432, endPoint x: 201, endPoint y: 345, distance: 91.4
copy code "const kernelClient = createKernelAccountClient ({ account , chain , bundlerTran…"
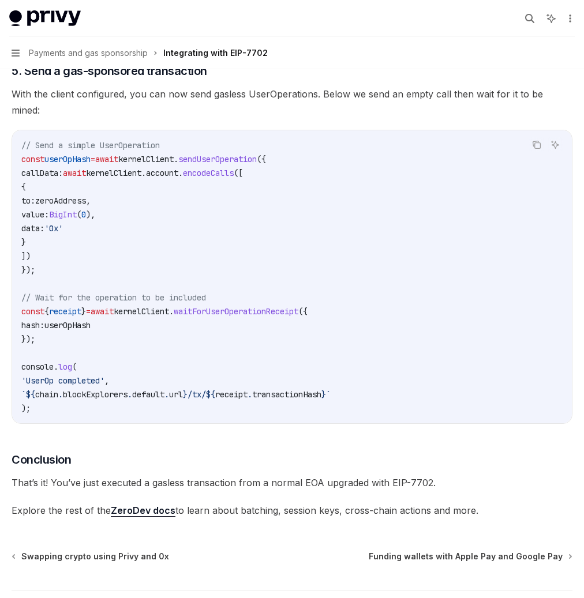
scroll to position [2509, 0]
